Goal: Task Accomplishment & Management: Manage account settings

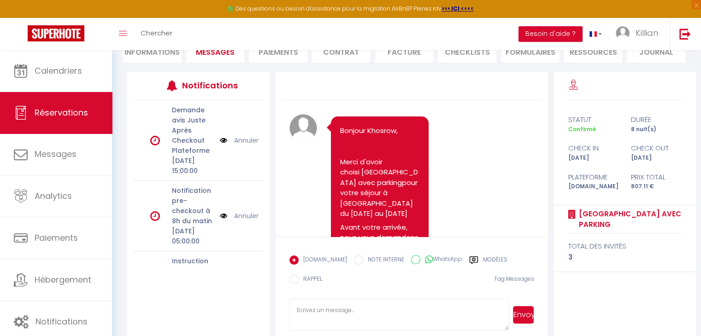
scroll to position [1609, 0]
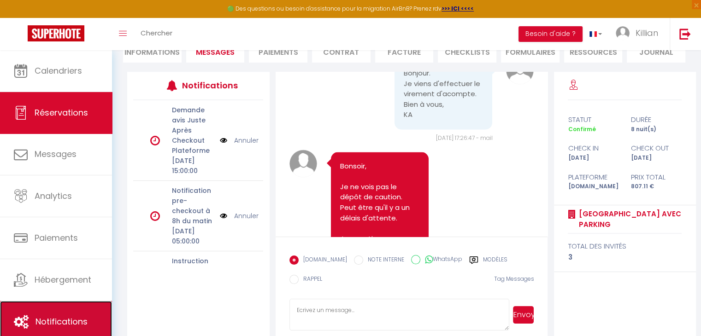
click at [45, 326] on span "Notifications" at bounding box center [61, 322] width 52 height 12
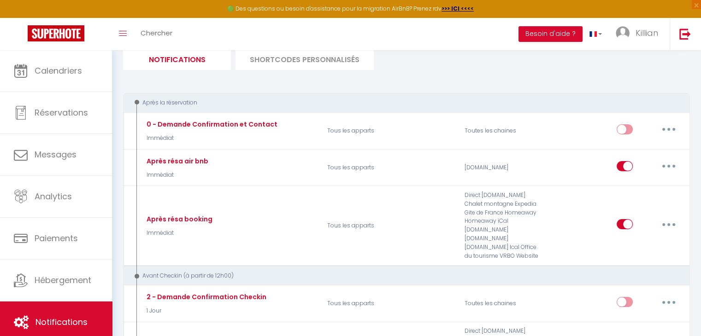
scroll to position [34, 0]
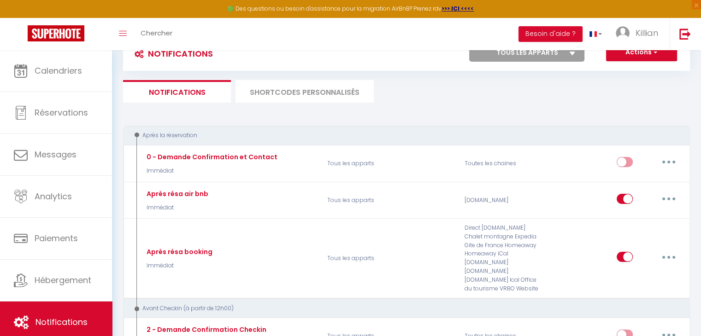
click at [345, 98] on li "SHORTCODES PERSONNALISÉS" at bounding box center [304, 91] width 138 height 23
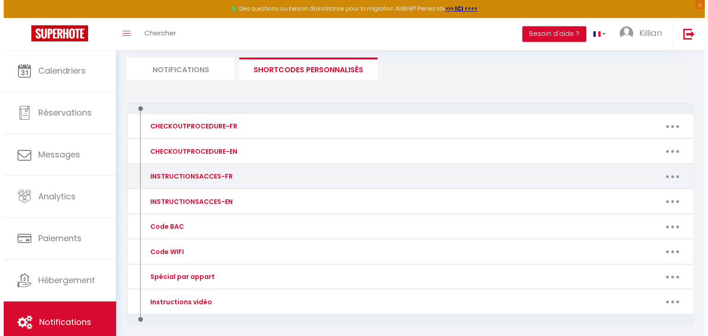
scroll to position [71, 0]
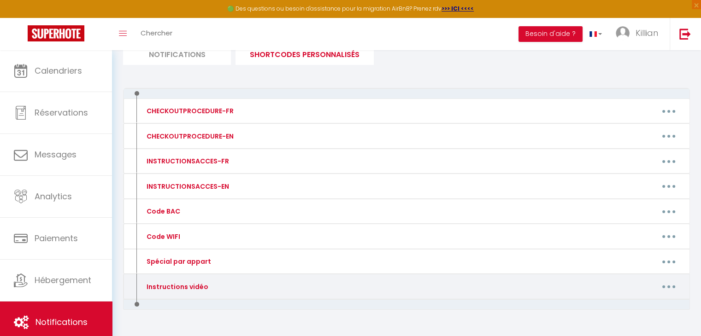
click at [659, 286] on button "button" at bounding box center [669, 287] width 26 height 15
click at [636, 303] on link "Editer" at bounding box center [645, 308] width 68 height 16
type input "Instructions vidéo"
type textarea "Instructions vidéo"
type textarea "Entrée dans le bâtiment : [URL][DOMAIN_NAME] Accès garage après avoir pris les …"
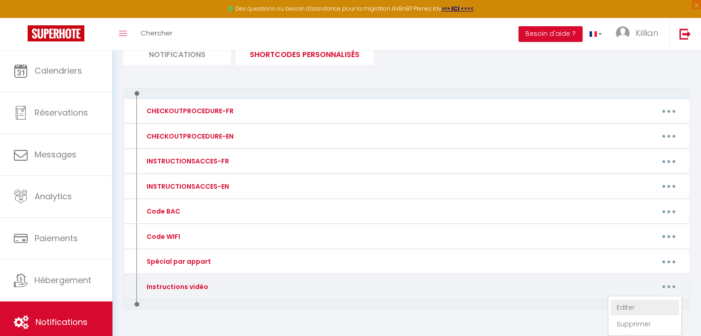
type textarea "Entrée dans le bâtiment : [URL][DOMAIN_NAME] Chemin vers les poubelles (A vider…"
type textarea "Entrée dans le bâtiment : [URL][DOMAIN_NAME] Accès au parking et aux poubelles …"
type textarea "Entrée dans le bâtiment : [URL][DOMAIN_NAME] Accès à l'appartement : [URL][DOMA…"
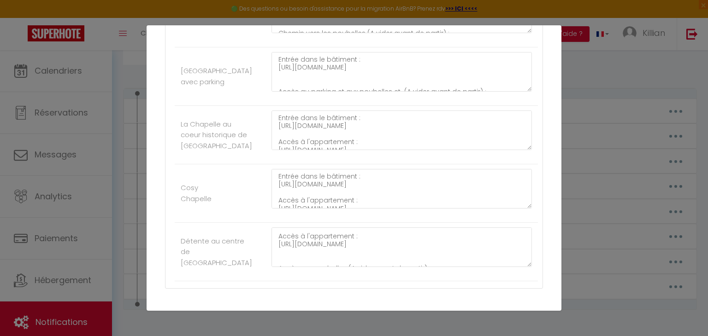
scroll to position [15, 0]
click at [456, 240] on textarea "Entrée dans le bâtiment : Accès à l'appartement : [URL][DOMAIN_NAME] Accès aux …" at bounding box center [401, 248] width 260 height 40
paste textarea "[URL][DOMAIN_NAME]"
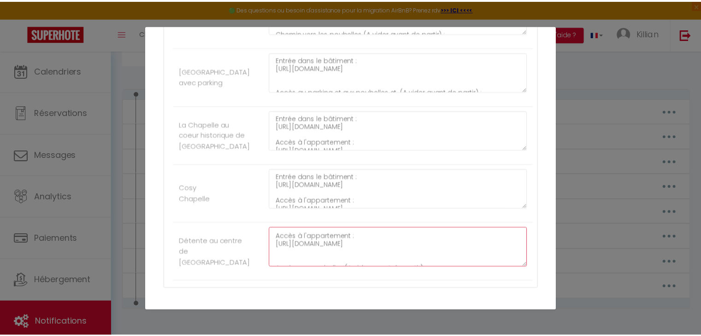
scroll to position [343, 0]
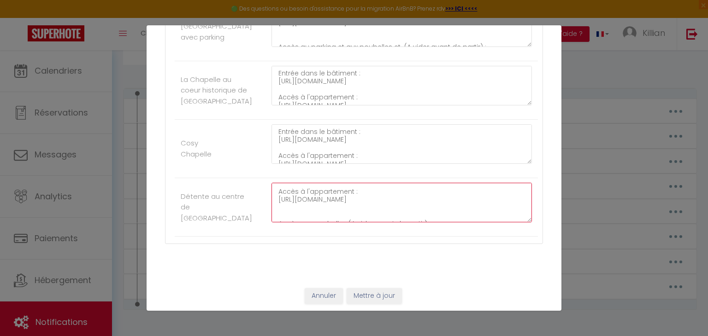
type textarea "Entrée dans le bâtiment : Accès à l'appartement : [URL][DOMAIN_NAME] Accès aux …"
click at [385, 291] on button "Mettre à jour" at bounding box center [373, 296] width 55 height 16
